Goal: Task Accomplishment & Management: Use online tool/utility

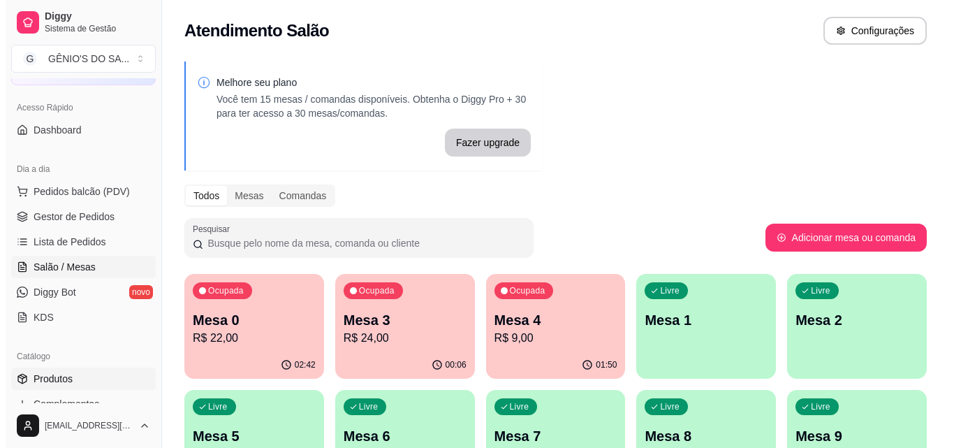
scroll to position [70, 0]
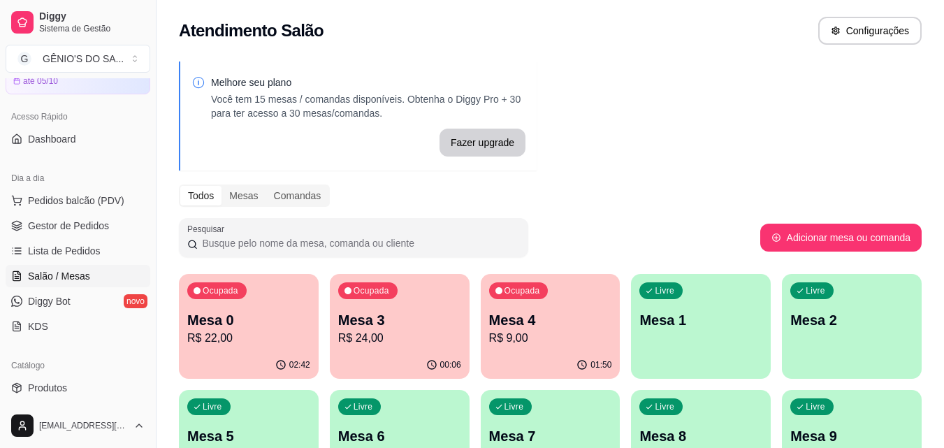
click at [61, 276] on span "Salão / Mesas" at bounding box center [59, 276] width 62 height 14
click at [64, 247] on span "Lista de Pedidos" at bounding box center [64, 251] width 73 height 14
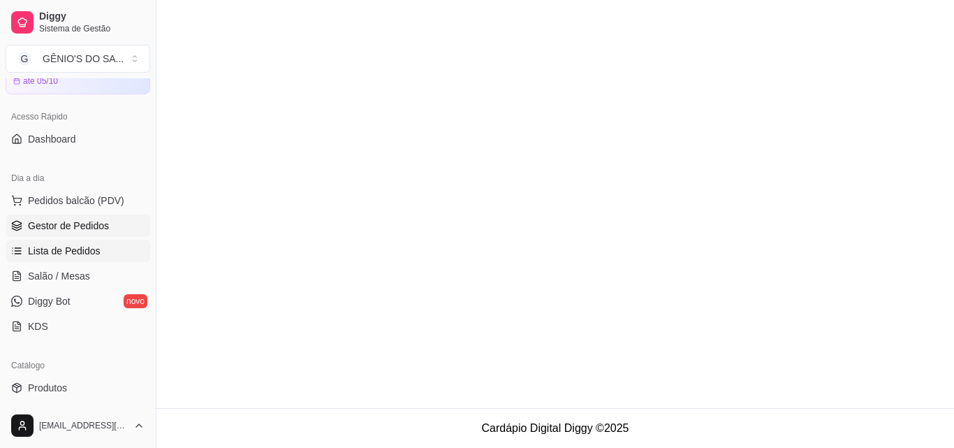
click at [77, 226] on span "Gestor de Pedidos" at bounding box center [68, 226] width 81 height 14
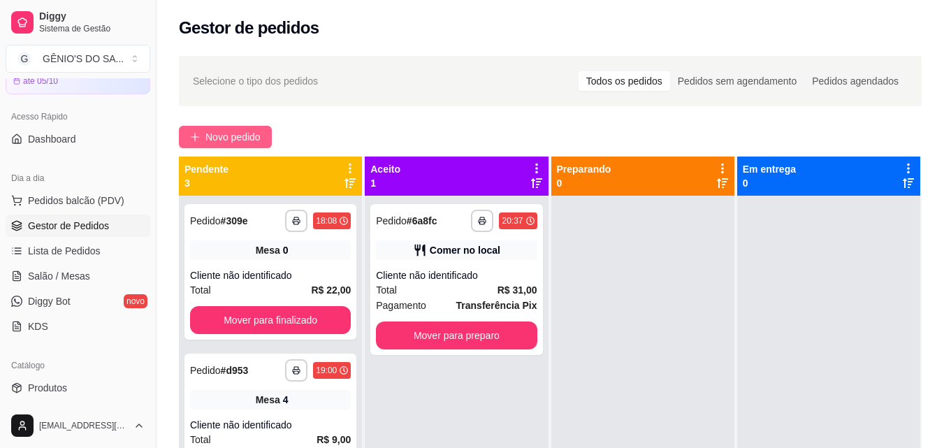
click at [238, 139] on span "Novo pedido" at bounding box center [232, 136] width 55 height 15
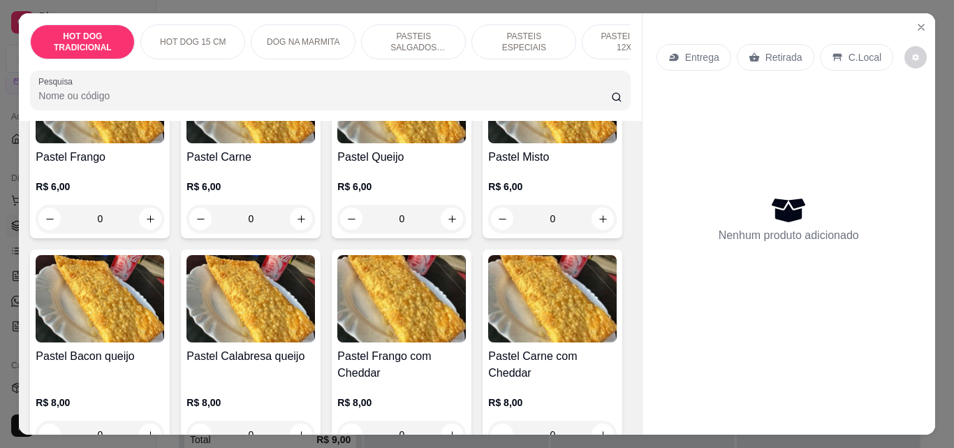
scroll to position [1397, 0]
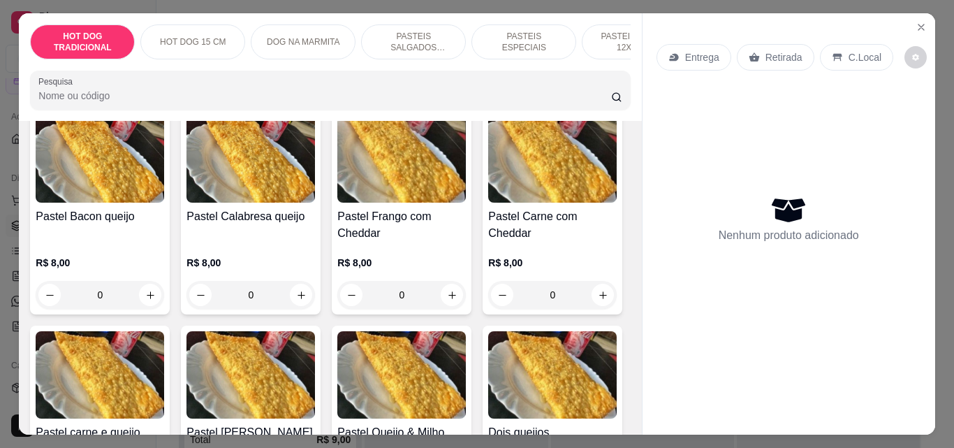
click at [145, 85] on icon "increase-product-quantity" at bounding box center [150, 79] width 10 height 10
type input "1"
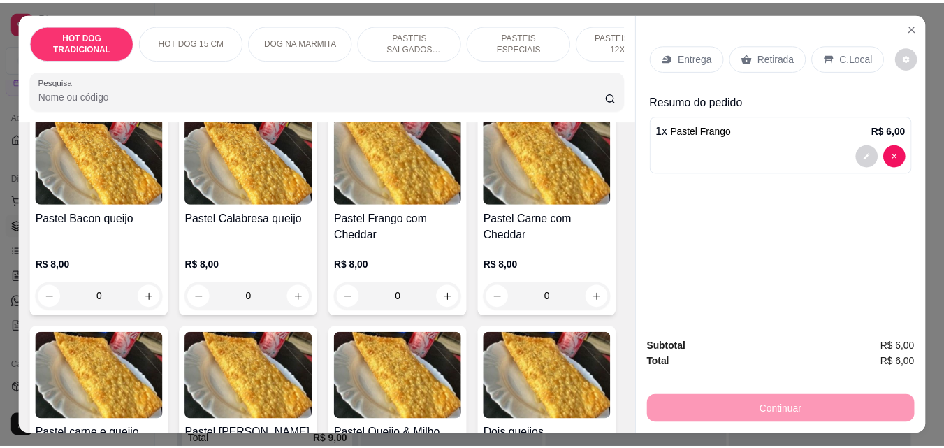
scroll to position [1398, 0]
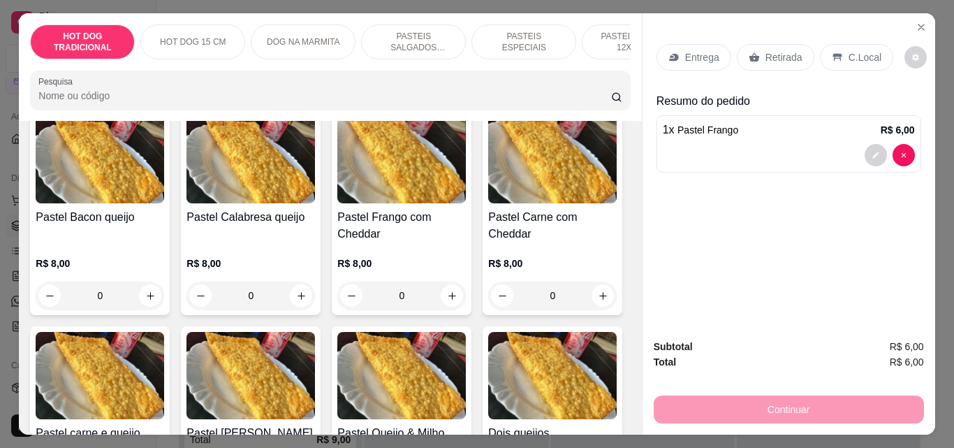
click at [750, 52] on icon at bounding box center [754, 57] width 11 height 11
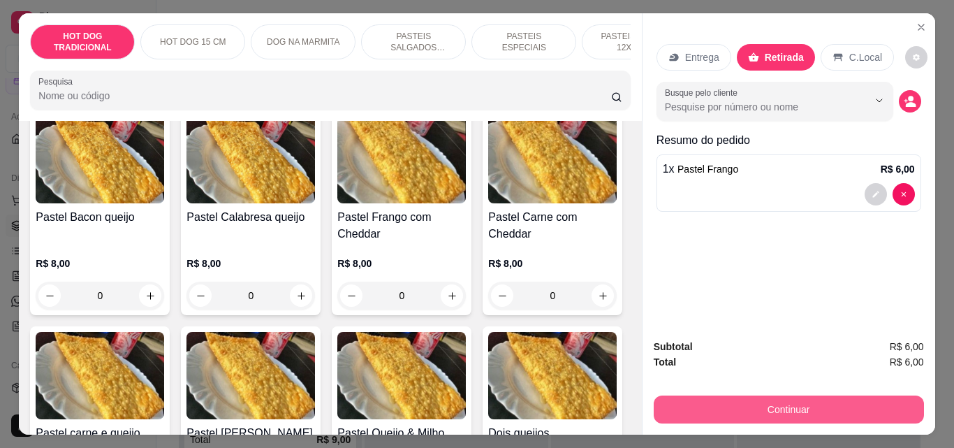
click at [773, 405] on button "Continuar" at bounding box center [789, 409] width 270 height 28
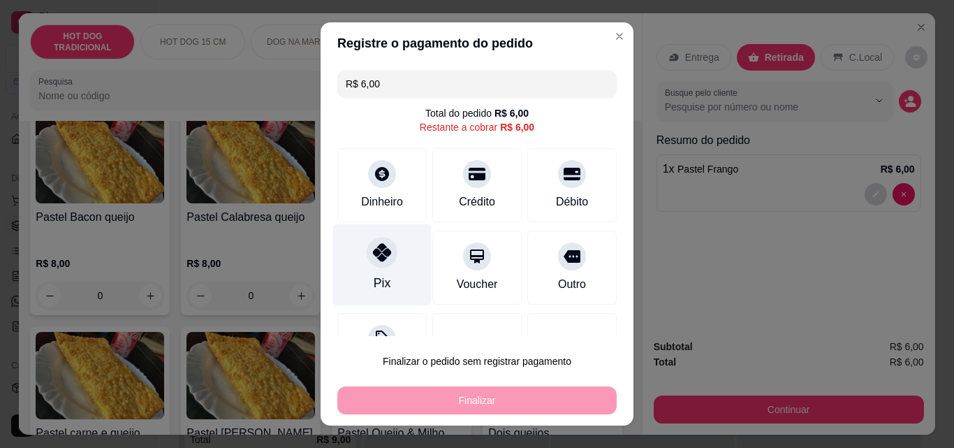
click at [373, 260] on icon at bounding box center [382, 252] width 18 height 18
type input "R$ 0,00"
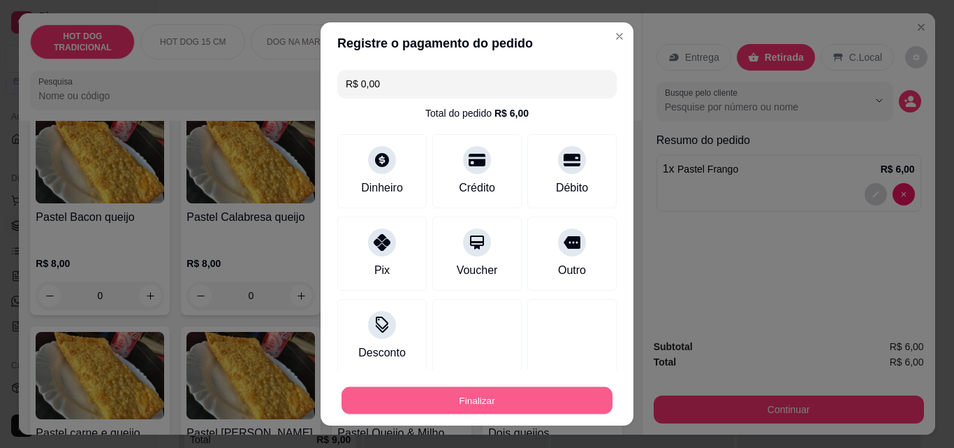
click at [491, 404] on button "Finalizar" at bounding box center [477, 400] width 271 height 27
